Goal: Navigation & Orientation: Go to known website

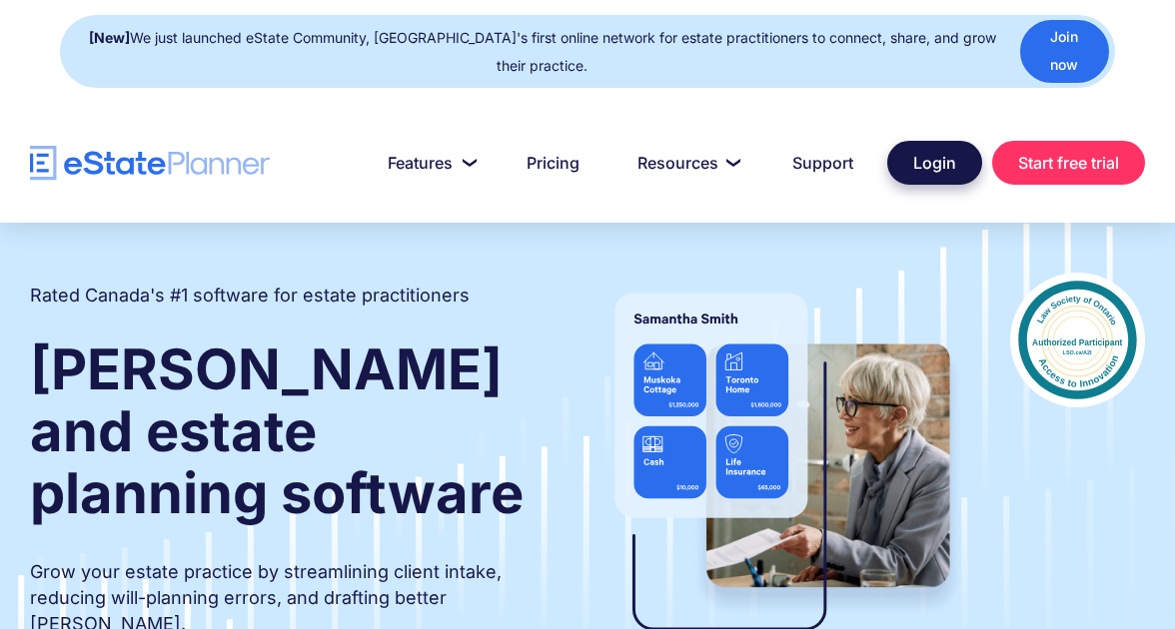
click at [921, 163] on link "Login" at bounding box center [934, 163] width 95 height 44
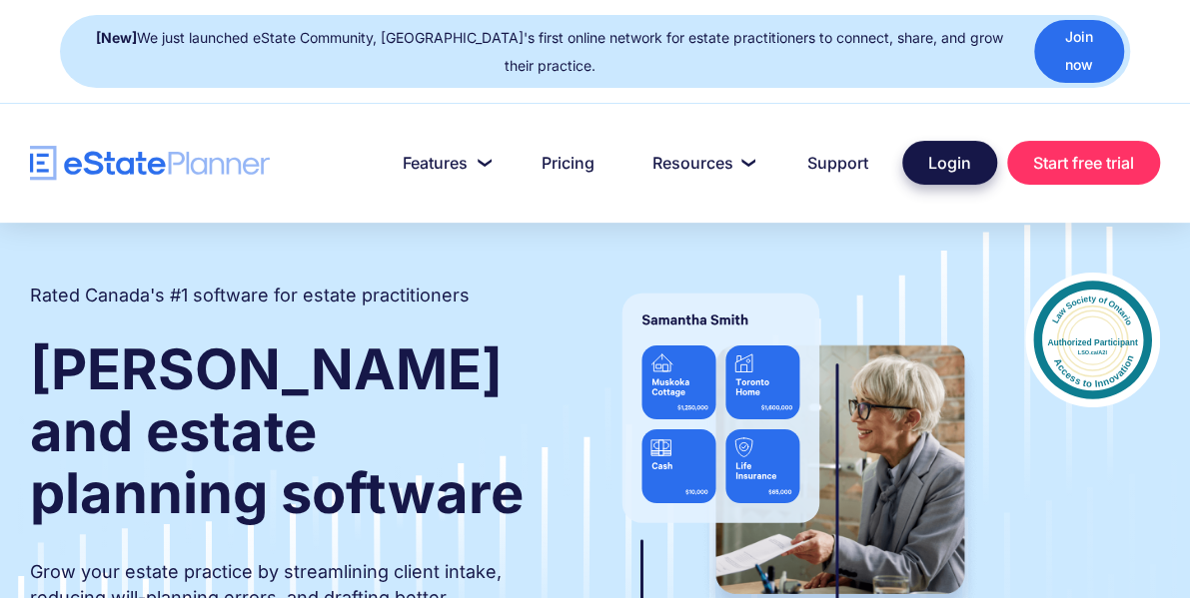
click at [945, 141] on link "Login" at bounding box center [949, 163] width 95 height 44
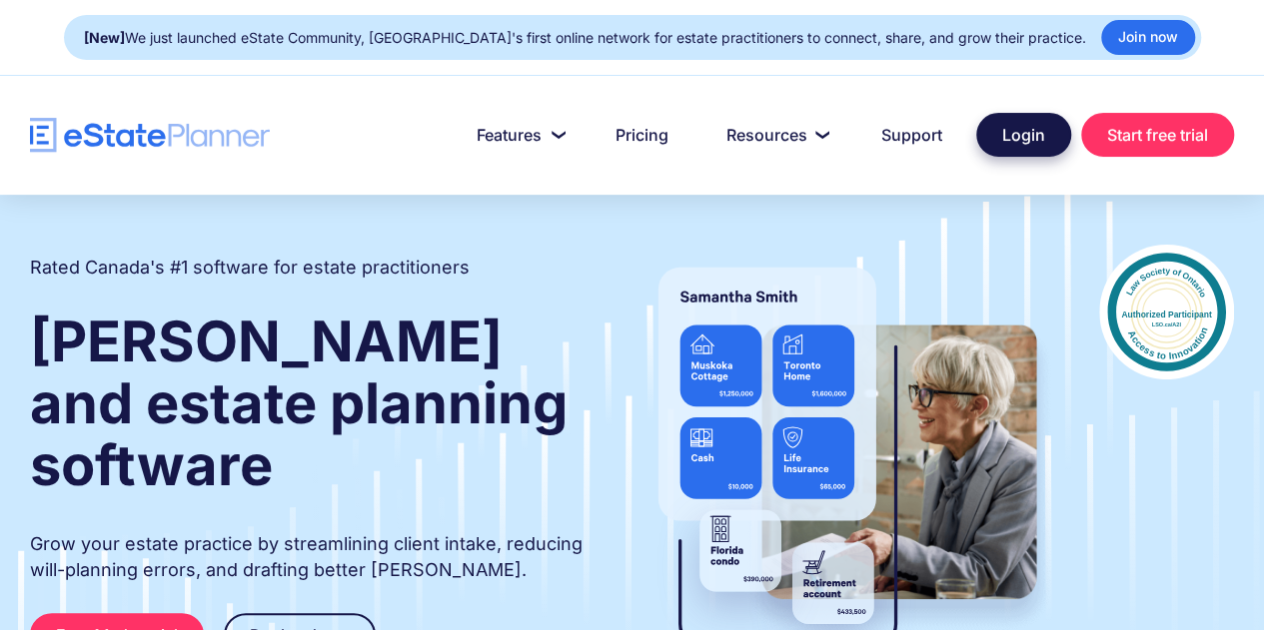
click at [1016, 155] on link "Login" at bounding box center [1023, 135] width 95 height 44
